Goal: Check status

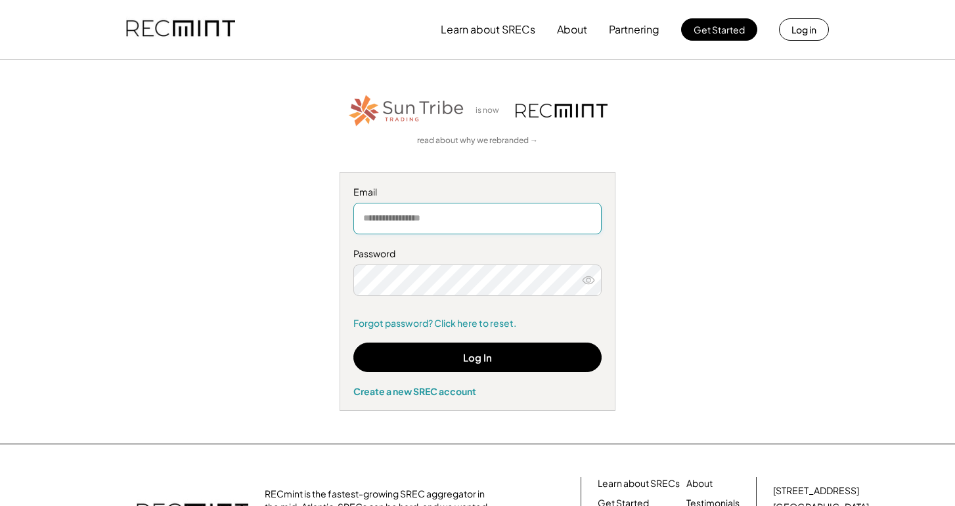
click at [443, 219] on input "email" at bounding box center [477, 219] width 248 height 32
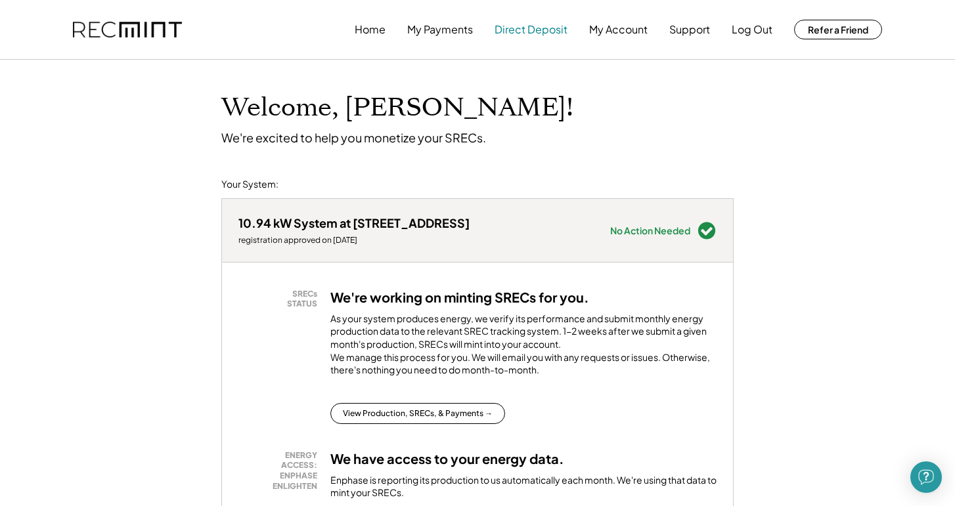
click at [512, 28] on button "Direct Deposit" at bounding box center [531, 29] width 73 height 26
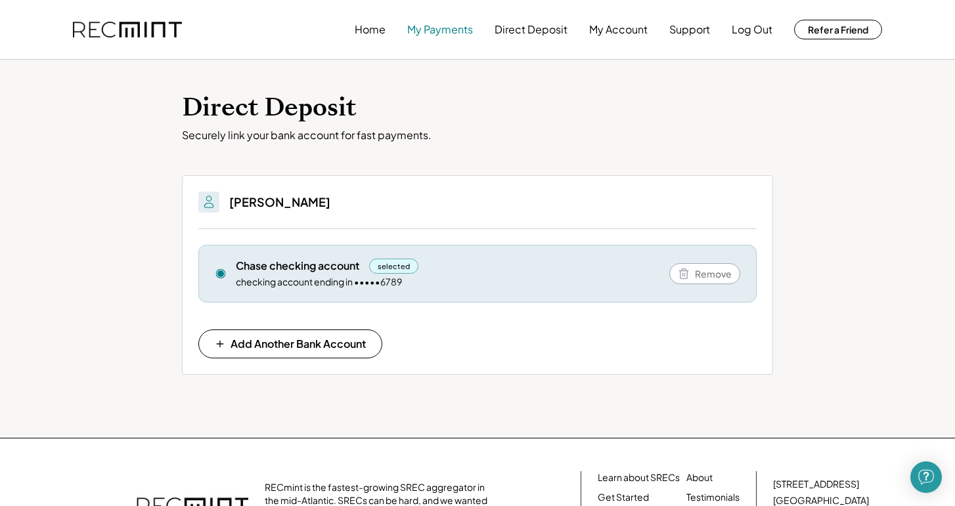
click at [457, 26] on button "My Payments" at bounding box center [440, 29] width 66 height 26
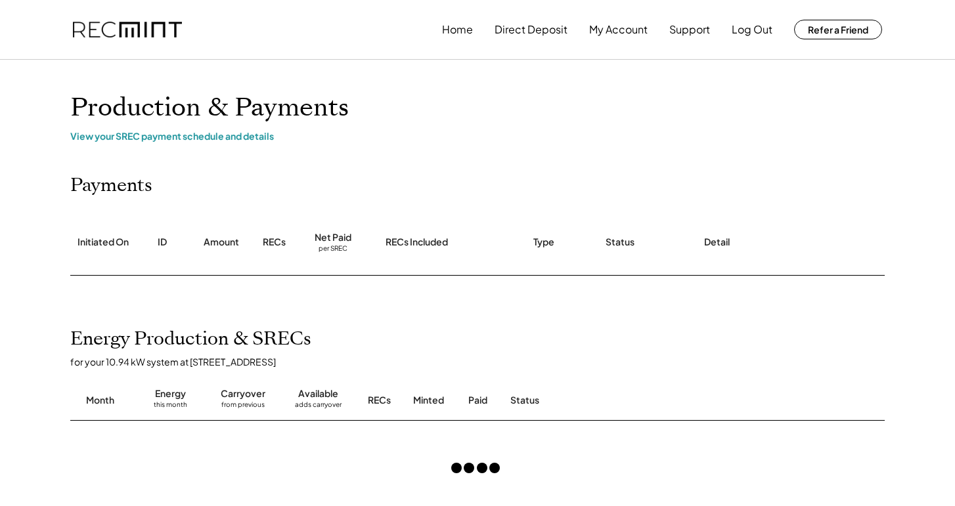
scroll to position [328, 0]
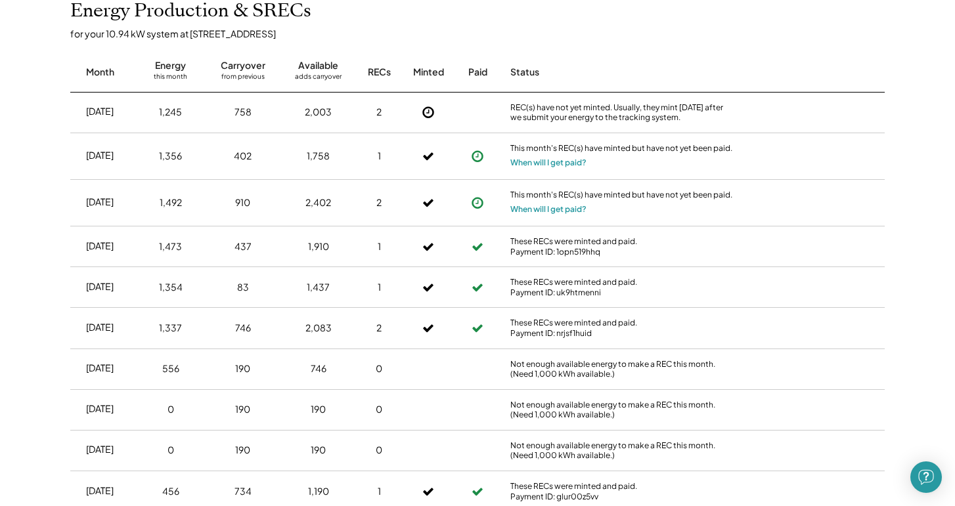
click at [637, 118] on div "REC(s) have not yet minted. Usually, they mint [DATE] after we submit your ener…" at bounding box center [621, 112] width 223 height 20
click at [637, 118] on div "REC(s) have not yet minted. Usually, they mint within 2 weeks after we submit y…" at bounding box center [621, 112] width 223 height 20
click at [656, 118] on div "REC(s) have not yet minted. Usually, they mint within 2 weeks after we submit y…" at bounding box center [621, 112] width 223 height 20
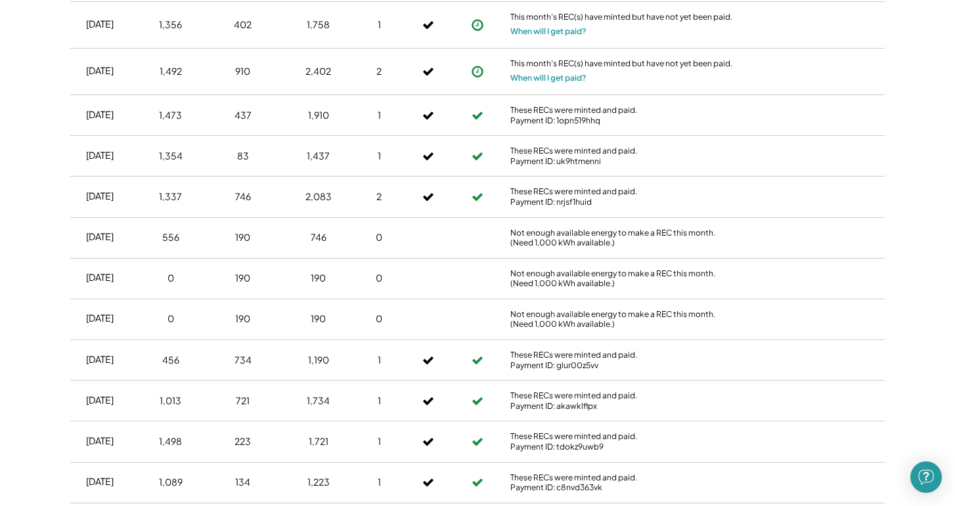
scroll to position [0, 0]
